Goal: Task Accomplishment & Management: Manage account settings

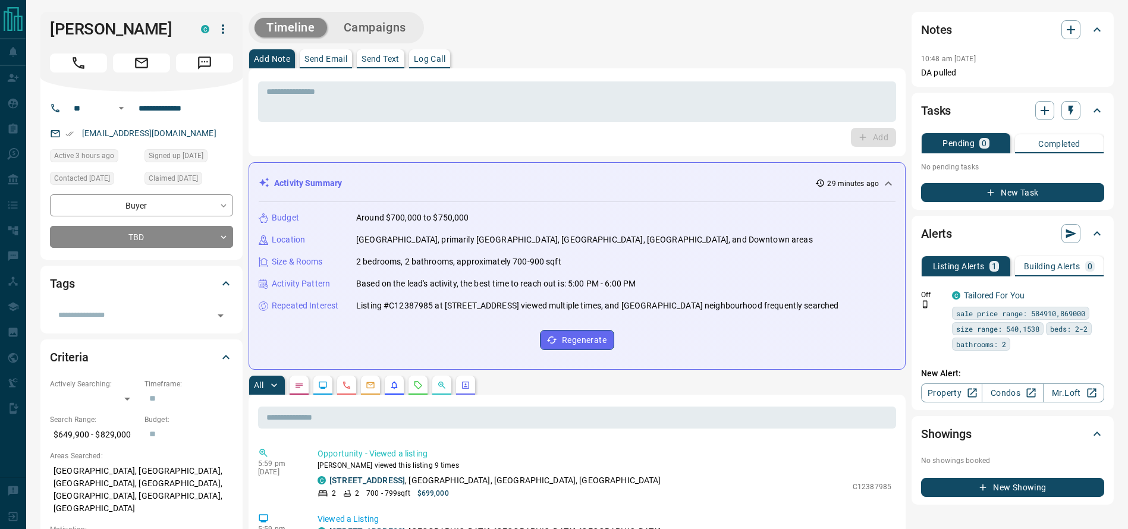
drag, startPoint x: 519, startPoint y: 38, endPoint x: 532, endPoint y: 23, distance: 20.2
click at [519, 41] on div "Timeline Campaigns" at bounding box center [577, 28] width 657 height 32
click at [487, 29] on div "Timeline Campaigns" at bounding box center [577, 28] width 657 height 32
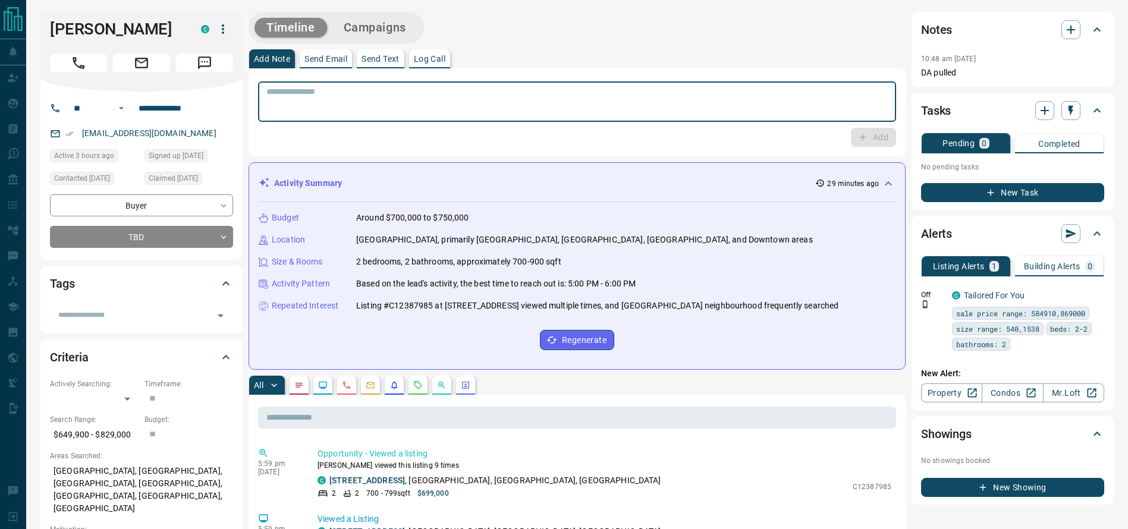
drag, startPoint x: 581, startPoint y: 88, endPoint x: 560, endPoint y: 62, distance: 33.8
click at [582, 88] on textarea at bounding box center [576, 102] width 621 height 30
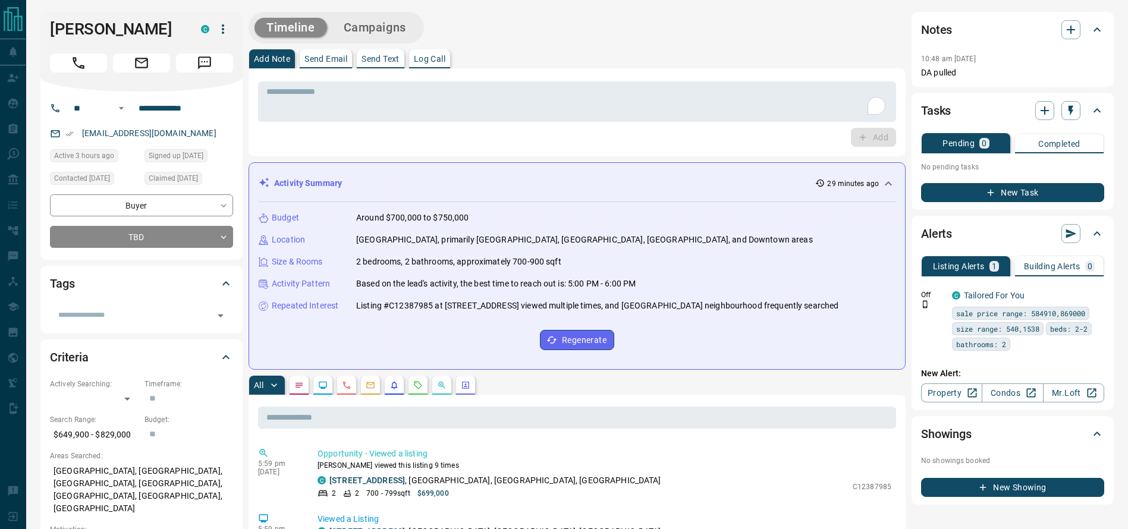
click at [537, 41] on div "Timeline Campaigns" at bounding box center [577, 28] width 657 height 32
click at [586, 92] on textarea "To enrich screen reader interactions, please activate Accessibility in Grammarl…" at bounding box center [576, 102] width 621 height 30
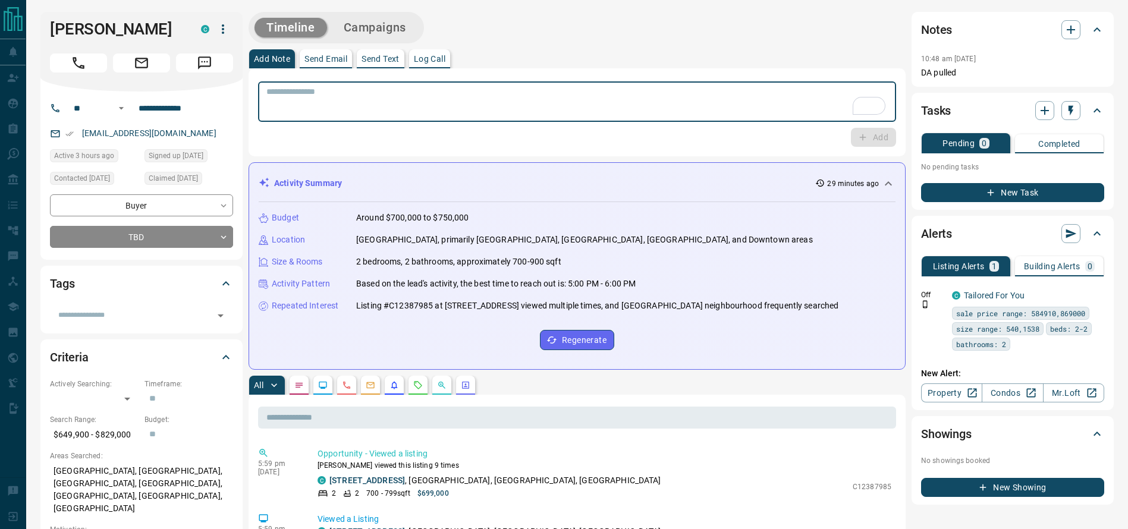
click at [605, 40] on div "Timeline Campaigns" at bounding box center [577, 28] width 657 height 32
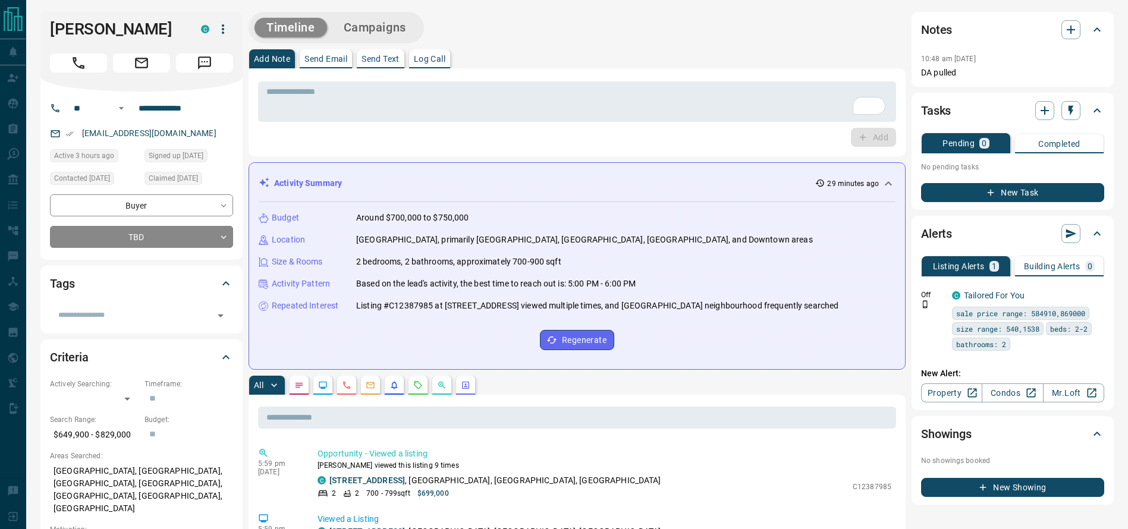
click at [581, 61] on div "Add Note Send Email Send Text Log Call" at bounding box center [577, 58] width 657 height 19
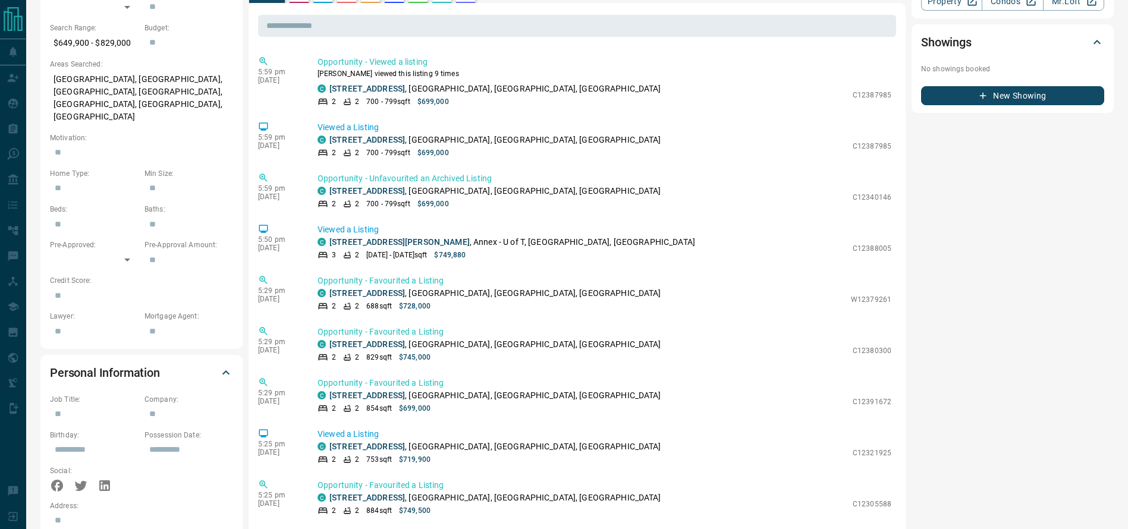
scroll to position [394, 0]
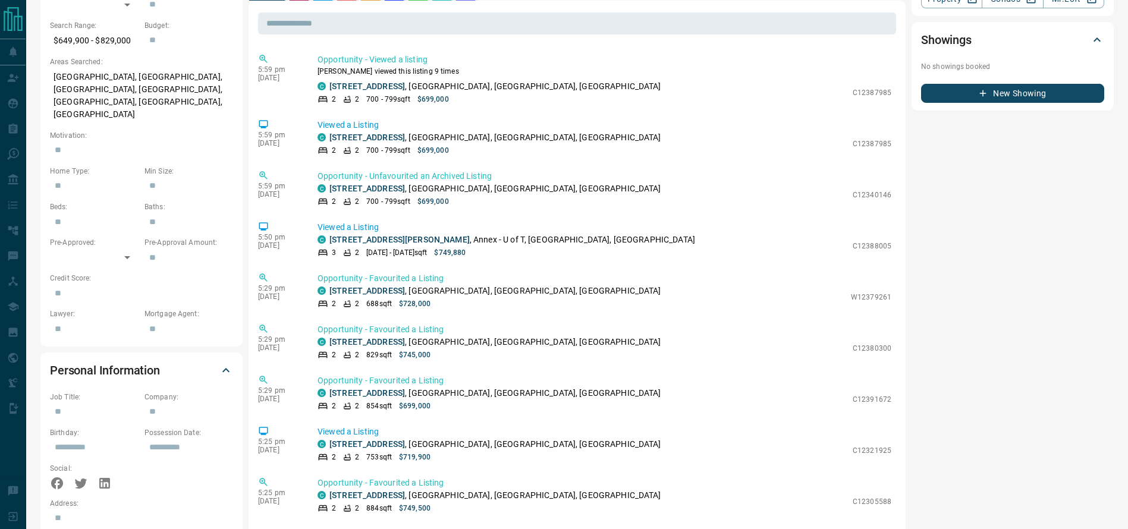
click at [567, 103] on div "5:59 pm [DATE] Opportunity - Viewed a listing [PERSON_NAME] viewed this listing…" at bounding box center [577, 79] width 638 height 58
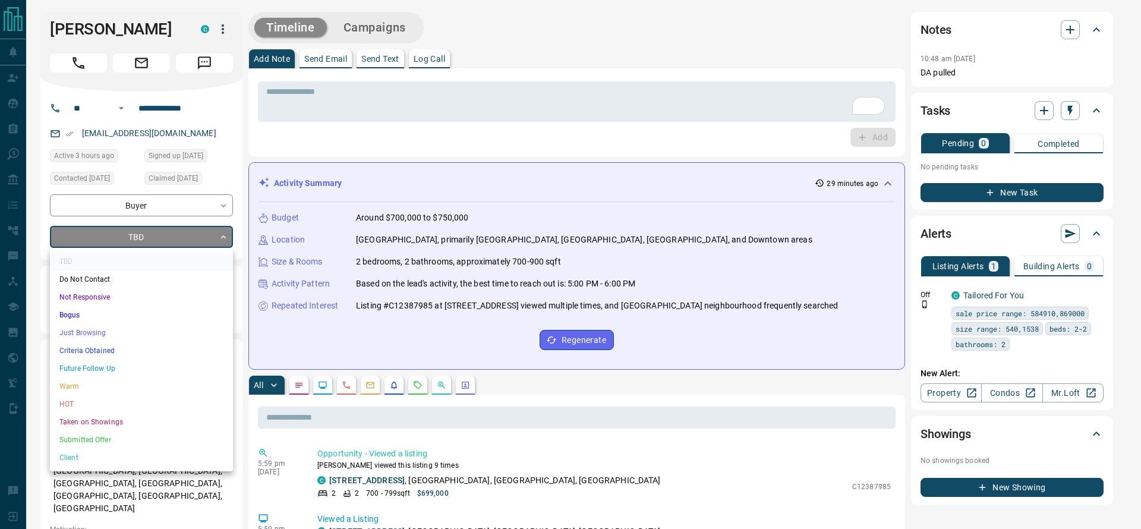
click at [94, 342] on ul "TBD Do Not Contact Not Responsive Bogus Just Browsing Criteria Obtained Future …" at bounding box center [141, 360] width 183 height 224
click at [94, 345] on li "Criteria Obtained" at bounding box center [141, 351] width 183 height 18
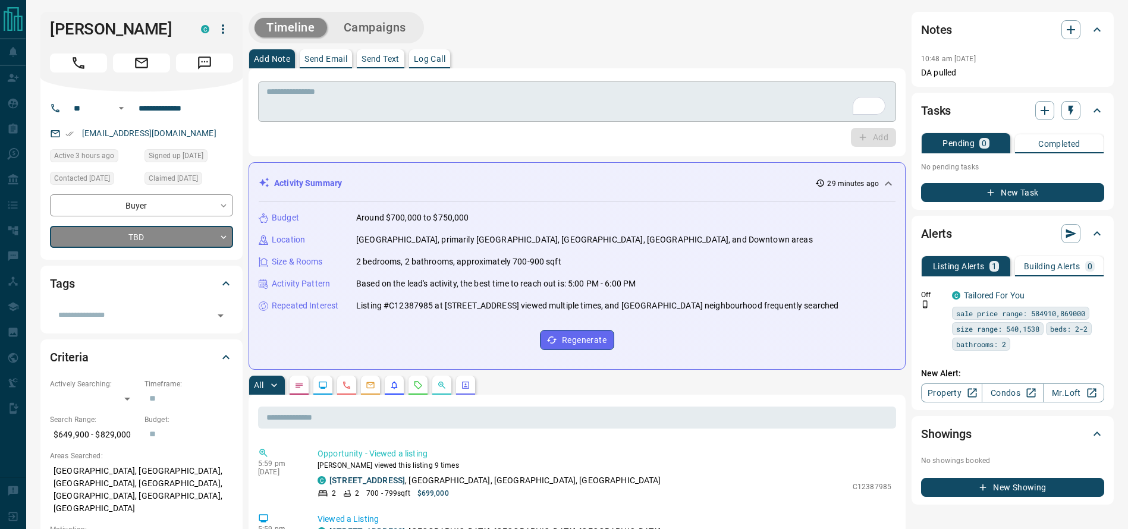
click at [375, 118] on div "* ​" at bounding box center [577, 101] width 638 height 40
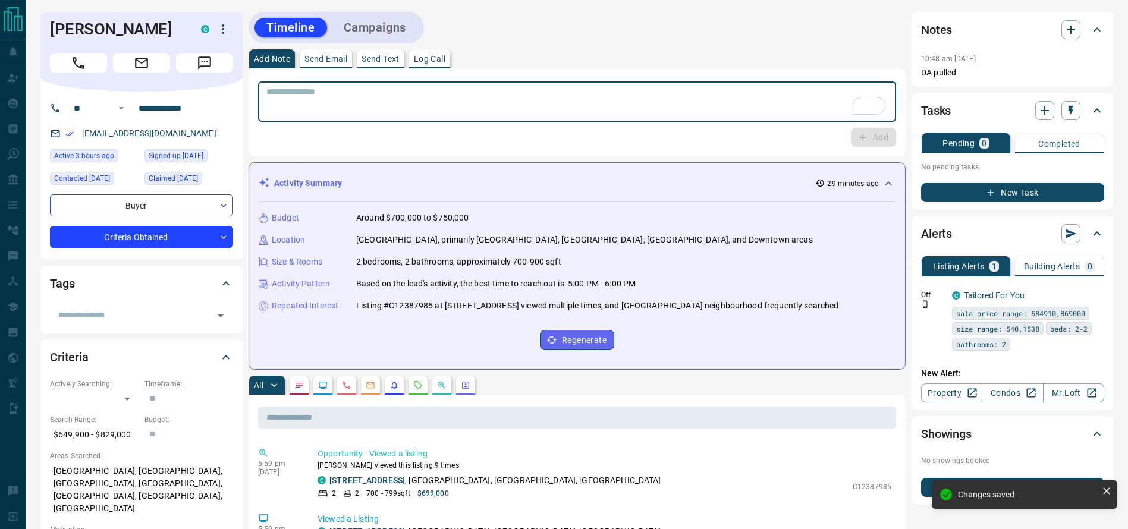
type input "*"
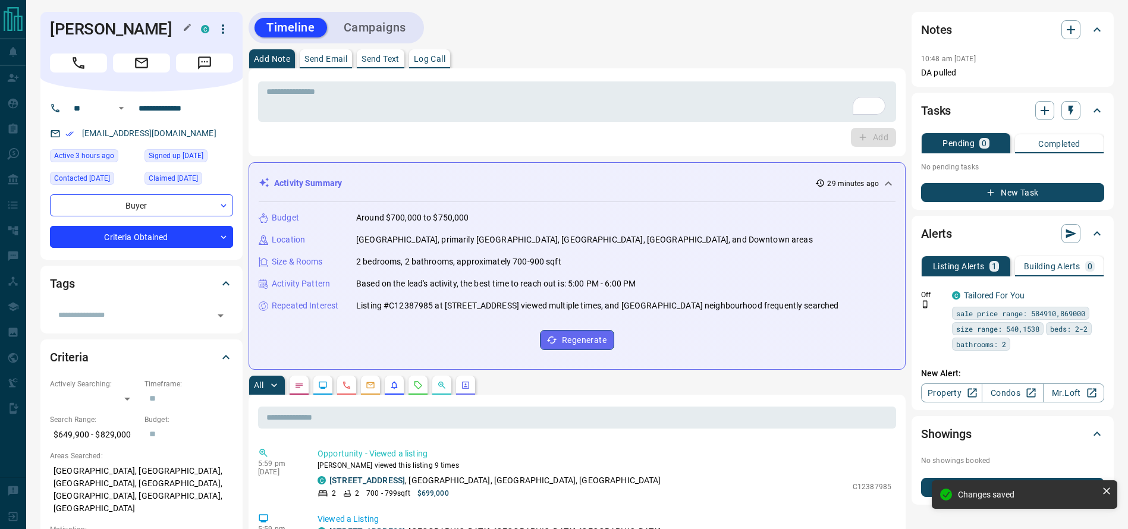
click at [62, 26] on h1 "[PERSON_NAME]" at bounding box center [116, 29] width 133 height 19
click at [570, 15] on div "Timeline Campaigns" at bounding box center [577, 28] width 657 height 32
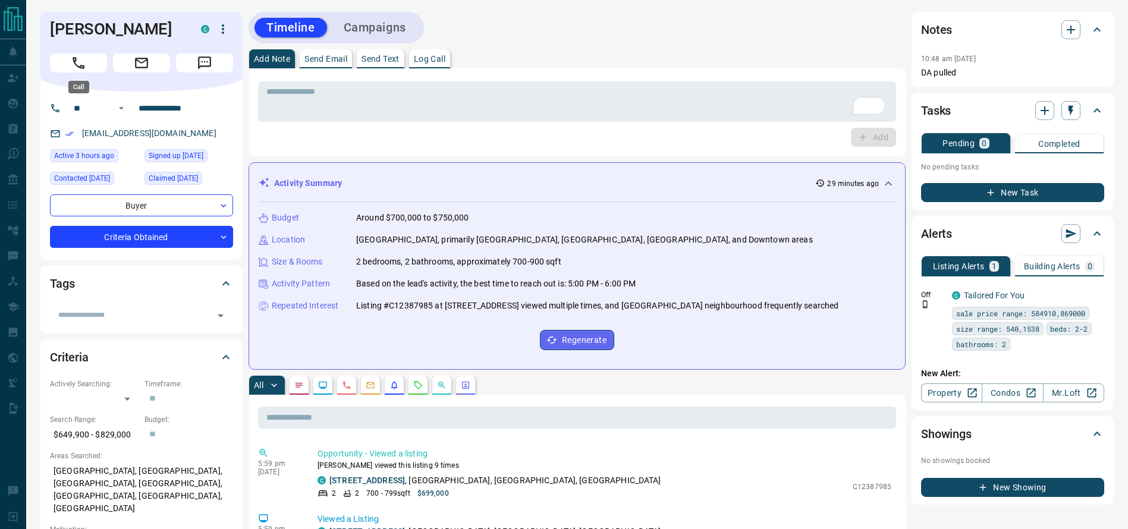
click at [67, 56] on button "Call" at bounding box center [78, 63] width 57 height 19
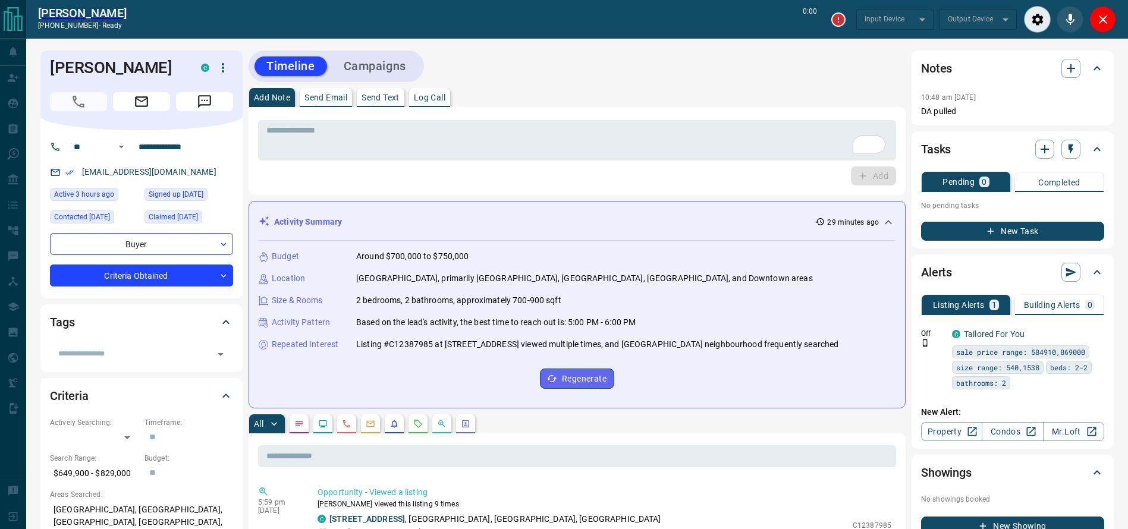
type input "*******"
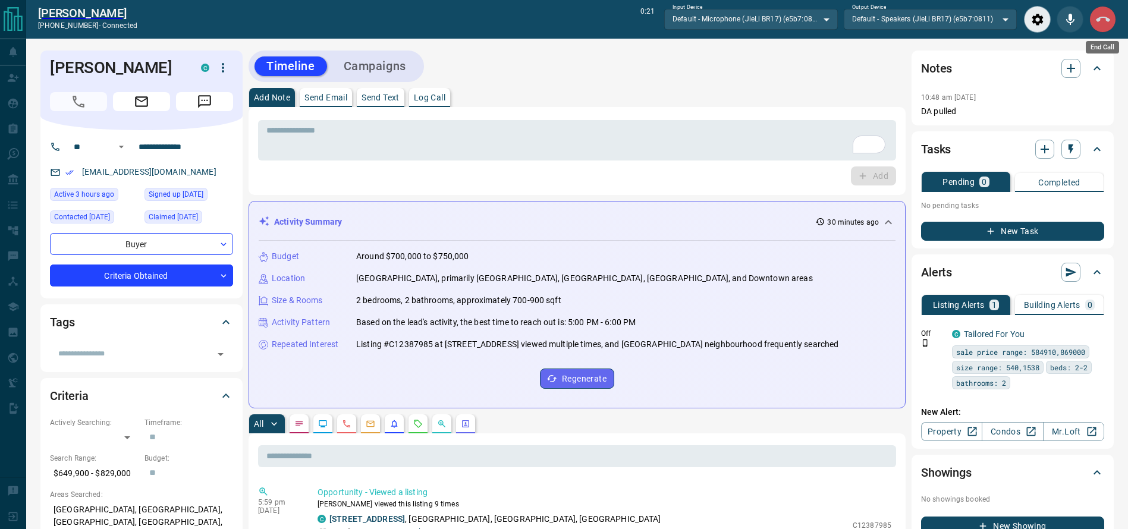
click at [1097, 19] on icon "End Call" at bounding box center [1103, 19] width 14 height 14
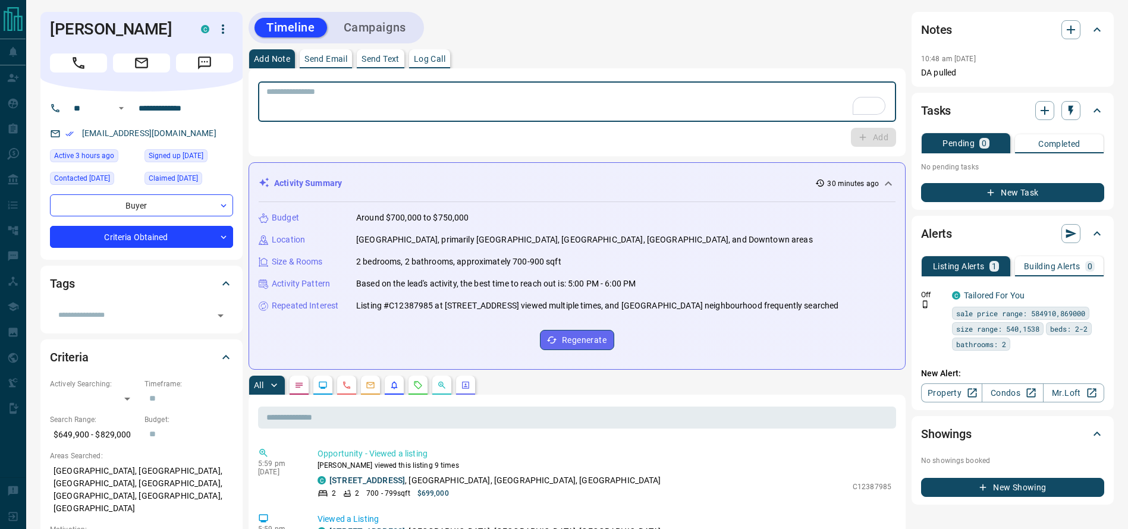
click at [561, 104] on textarea "To enrich screen reader interactions, please activate Accessibility in Grammarl…" at bounding box center [576, 102] width 621 height 30
click at [516, 96] on textarea "To enrich screen reader interactions, please activate Accessibility in Grammarl…" at bounding box center [576, 102] width 621 height 30
